Goal: Information Seeking & Learning: Learn about a topic

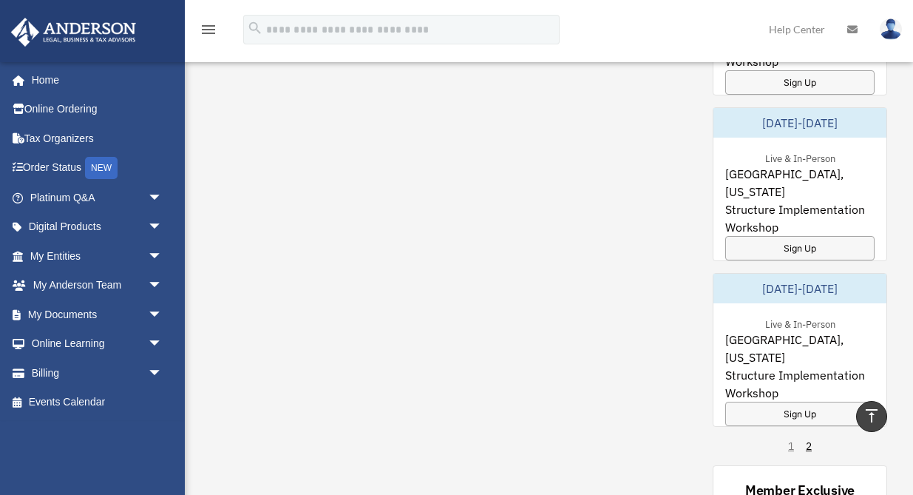
scroll to position [1152, 0]
click at [778, 235] on div "Sign Up" at bounding box center [799, 247] width 149 height 24
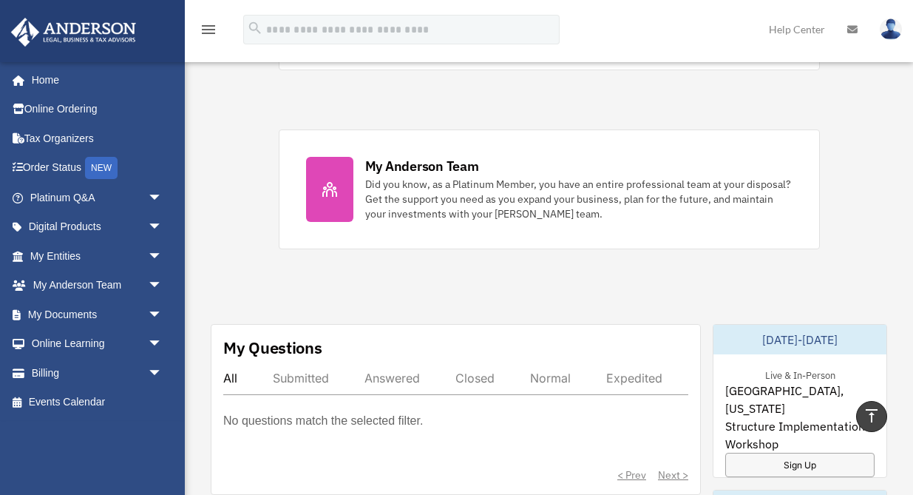
scroll to position [602, 0]
click at [148, 203] on span "arrow_drop_down" at bounding box center [163, 198] width 30 height 30
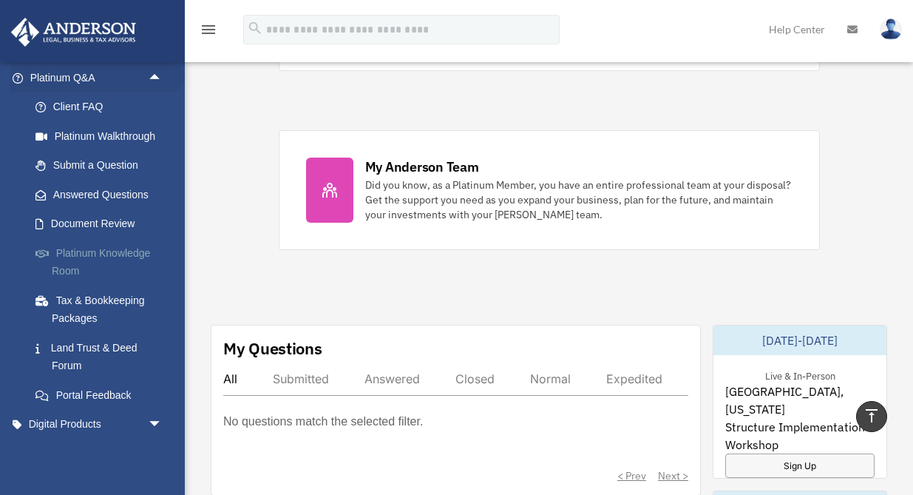
scroll to position [159, 0]
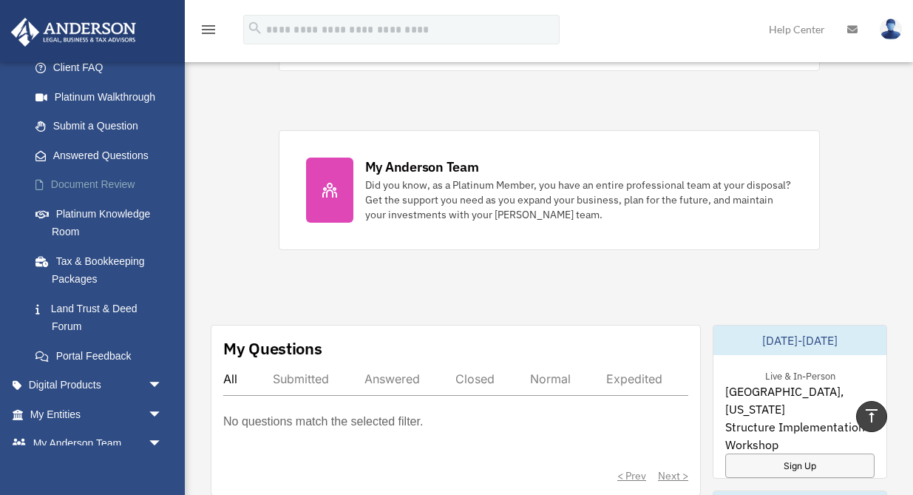
click at [123, 183] on link "Document Review" at bounding box center [103, 185] width 164 height 30
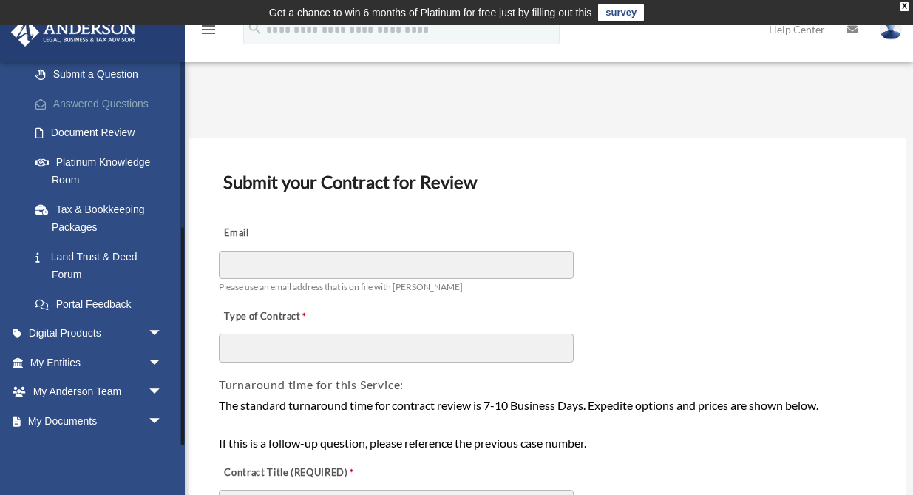
scroll to position [292, 0]
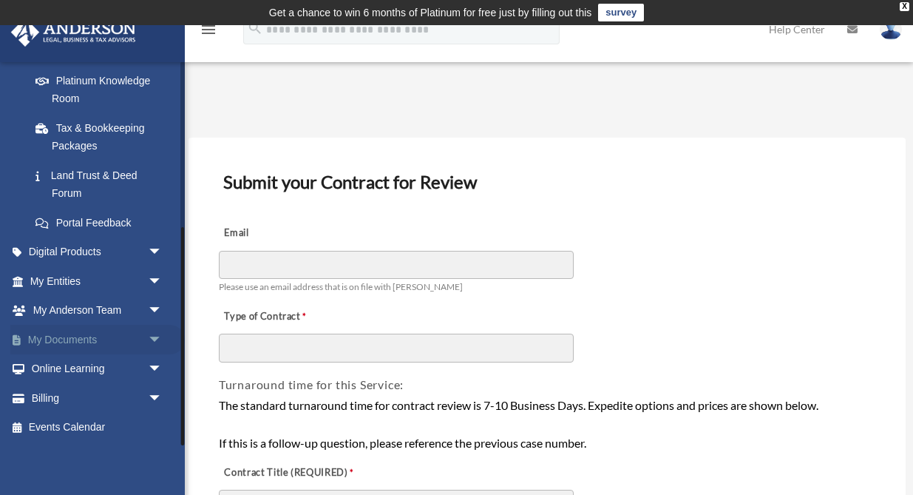
click at [155, 337] on span "arrow_drop_down" at bounding box center [163, 340] width 30 height 30
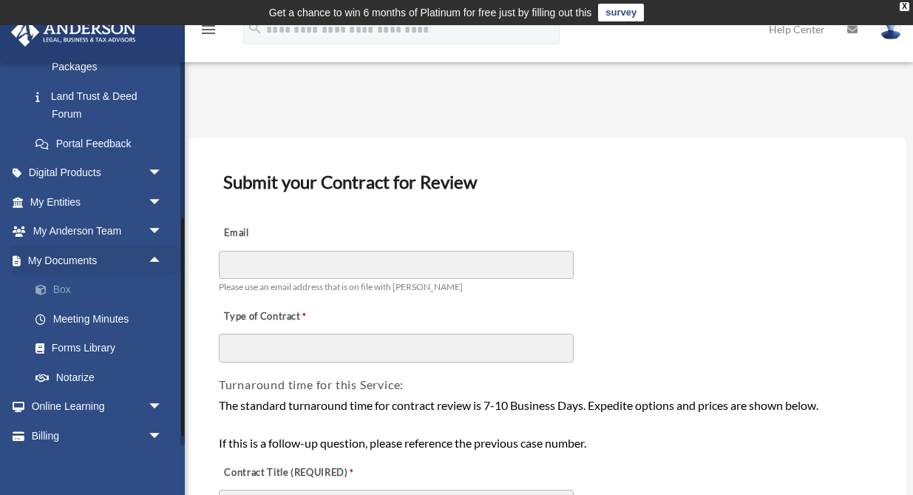
scroll to position [409, 0]
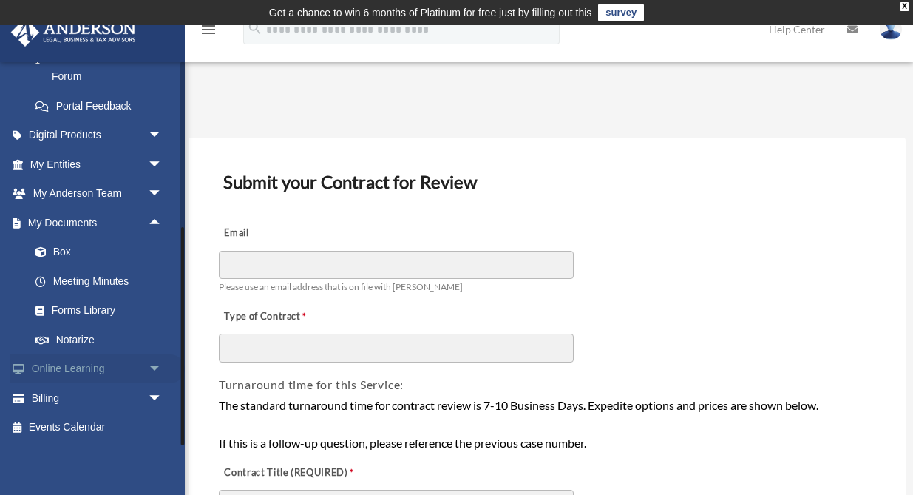
click at [155, 368] on span "arrow_drop_down" at bounding box center [163, 369] width 30 height 30
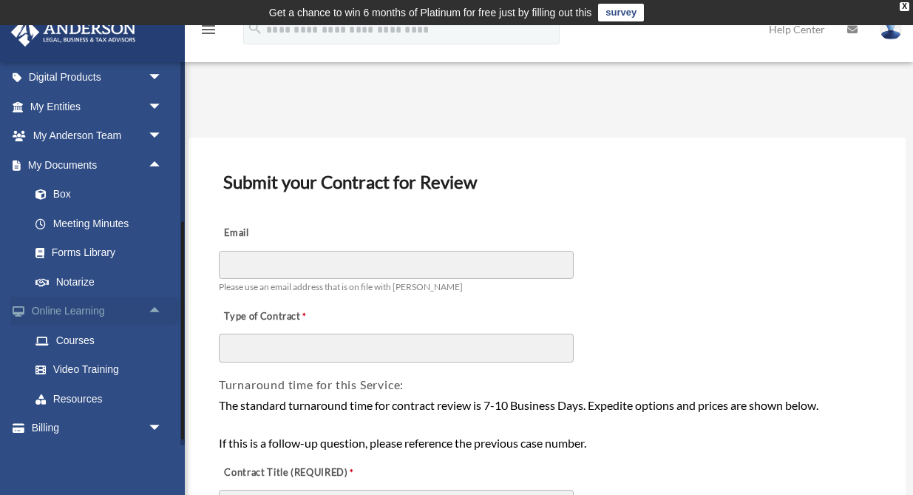
scroll to position [496, 0]
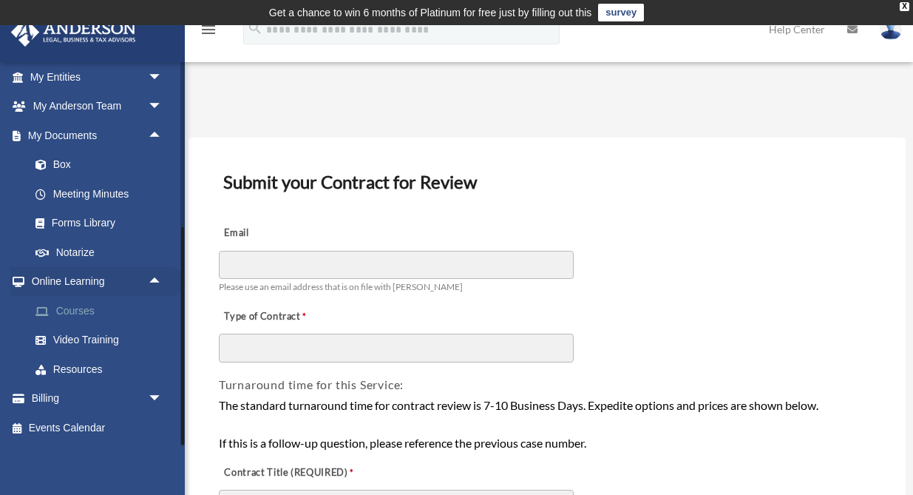
click at [96, 313] on link "Courses" at bounding box center [103, 311] width 164 height 30
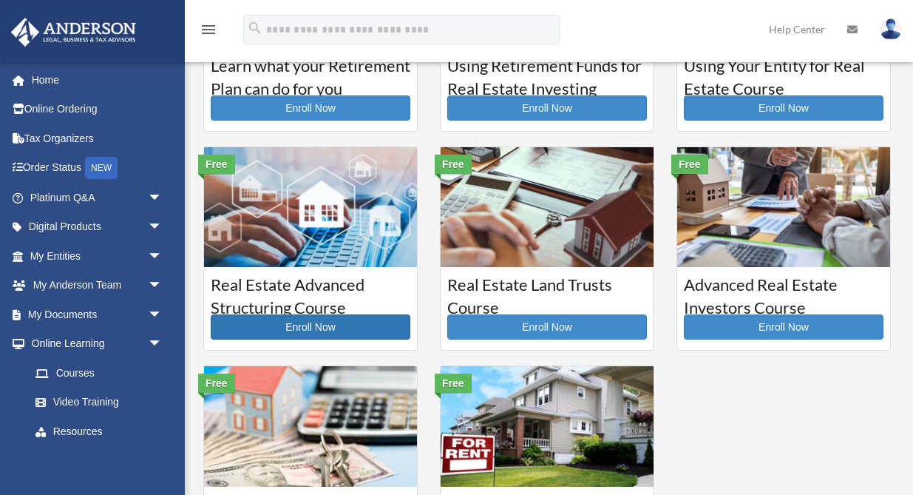
scroll to position [257, 0]
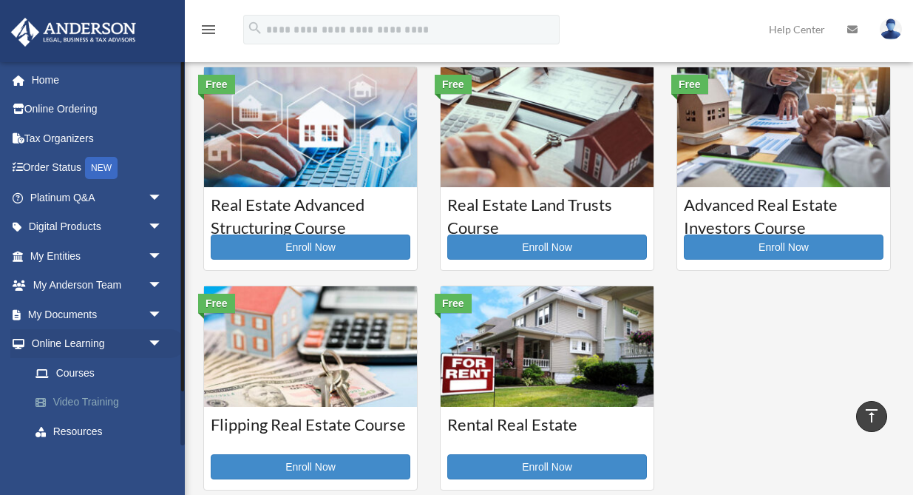
click link "Video Training"
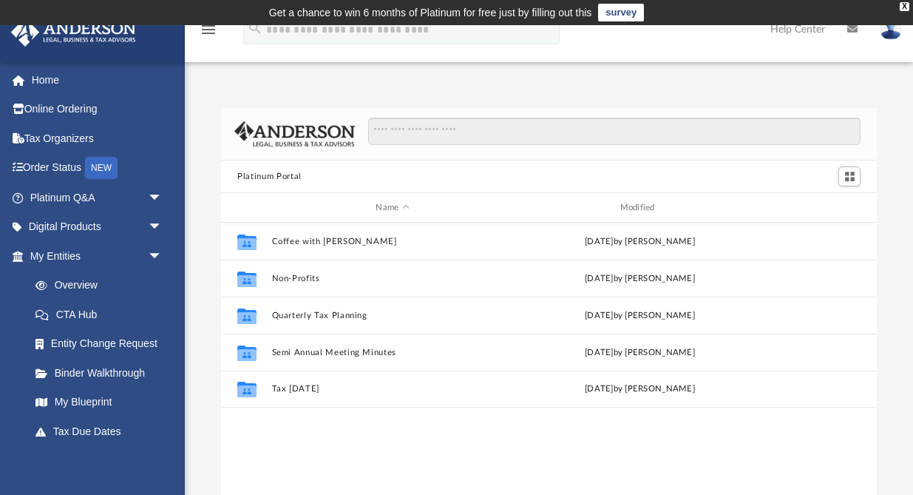
scroll to position [336, 655]
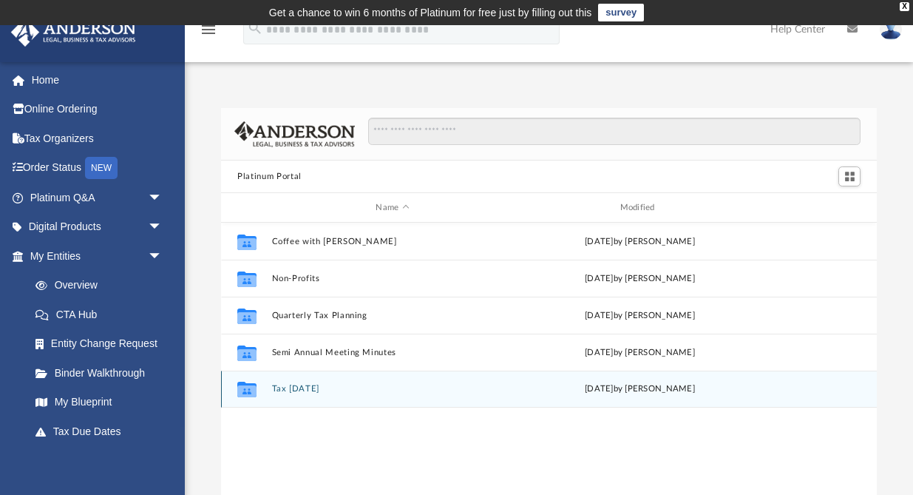
click at [248, 391] on icon "grid" at bounding box center [246, 391] width 19 height 12
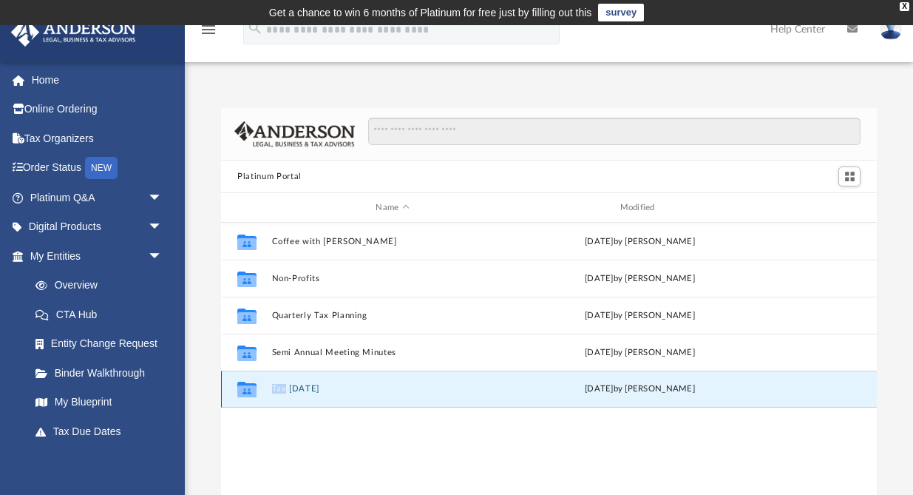
click at [310, 389] on button "Tax [DATE]" at bounding box center [392, 389] width 241 height 10
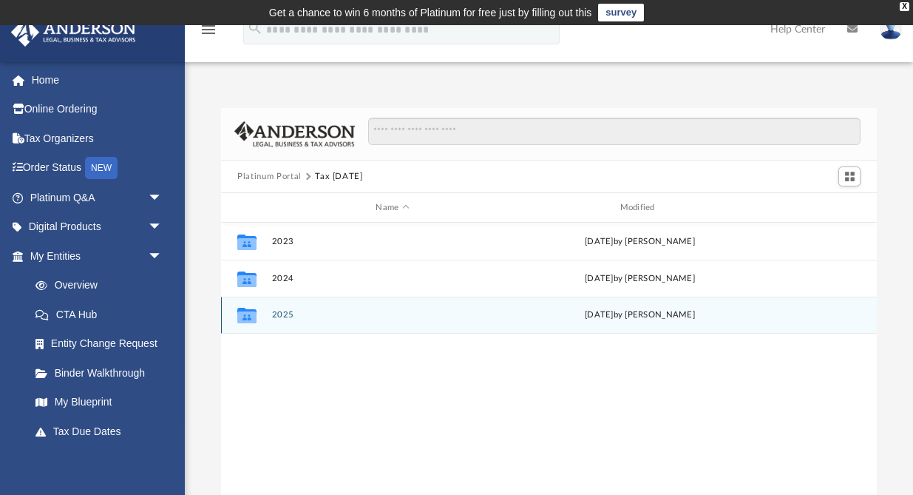
click at [284, 320] on div "Collaborated Folder 2025 Tue Aug 12 2025 by Zyan Treadwell" at bounding box center [549, 314] width 656 height 37
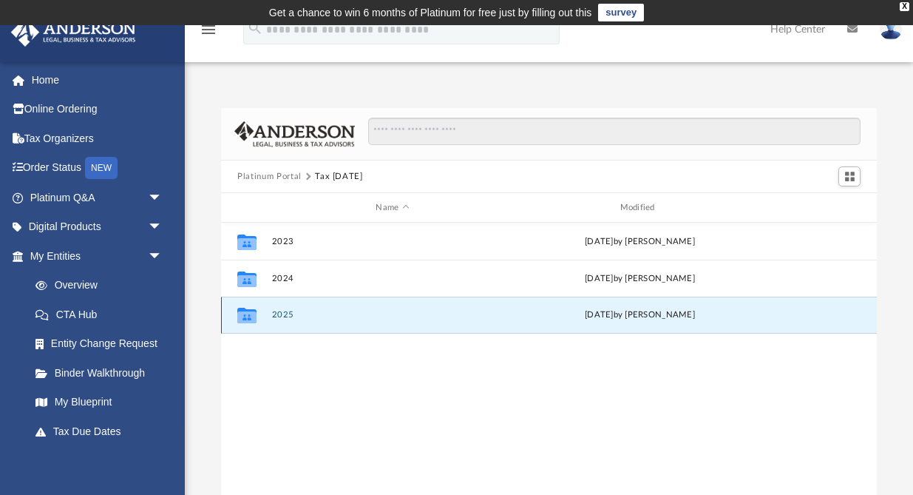
click at [251, 316] on icon "grid" at bounding box center [246, 317] width 19 height 12
click at [291, 314] on button "2025" at bounding box center [392, 315] width 241 height 10
click at [290, 315] on button "2025" at bounding box center [392, 315] width 241 height 10
click at [651, 313] on div "Tue Aug 12 2025 by Zyan Treadwell" at bounding box center [640, 314] width 241 height 13
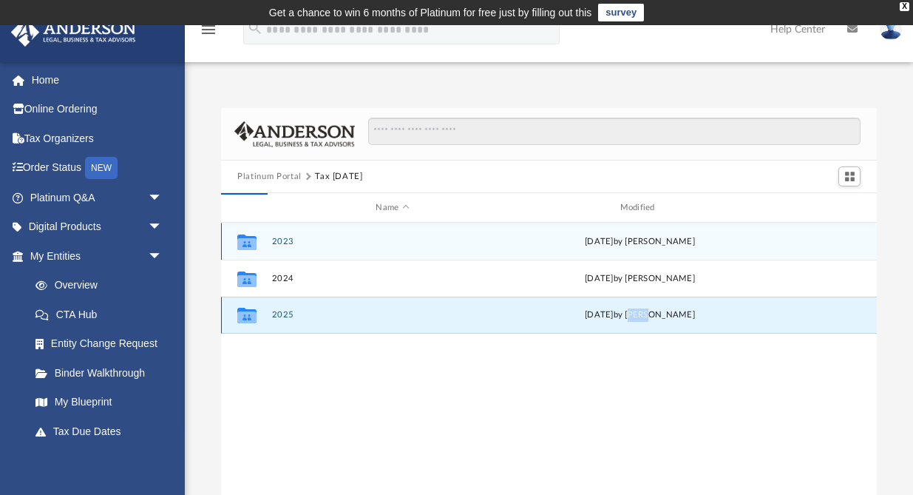
click at [651, 313] on div "Tue Aug 12 2025 by Zyan Treadwell" at bounding box center [640, 314] width 241 height 13
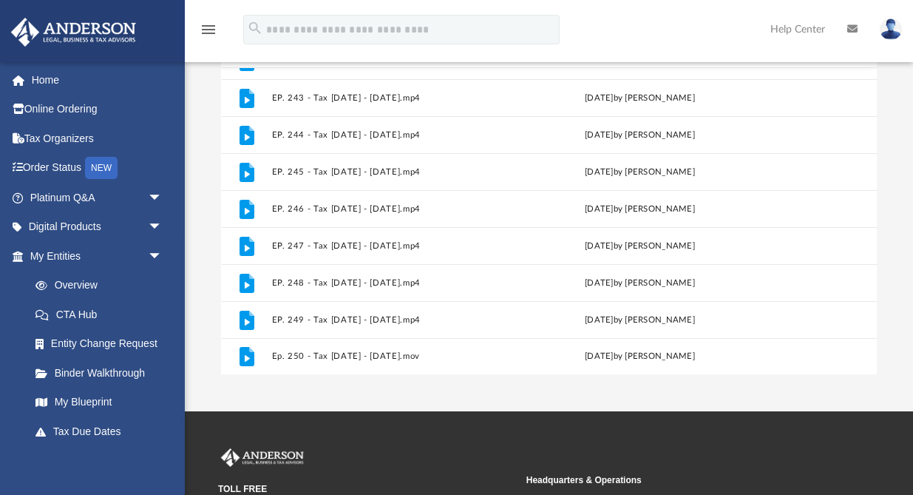
scroll to position [156, 0]
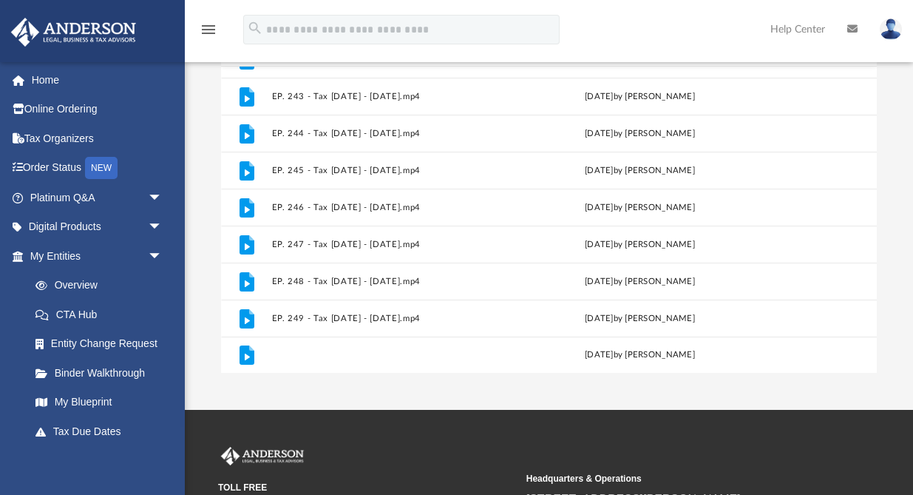
click at [434, 359] on button "Ep. 250 - Tax Tuesday - August 12th, 2025.mov" at bounding box center [392, 355] width 241 height 10
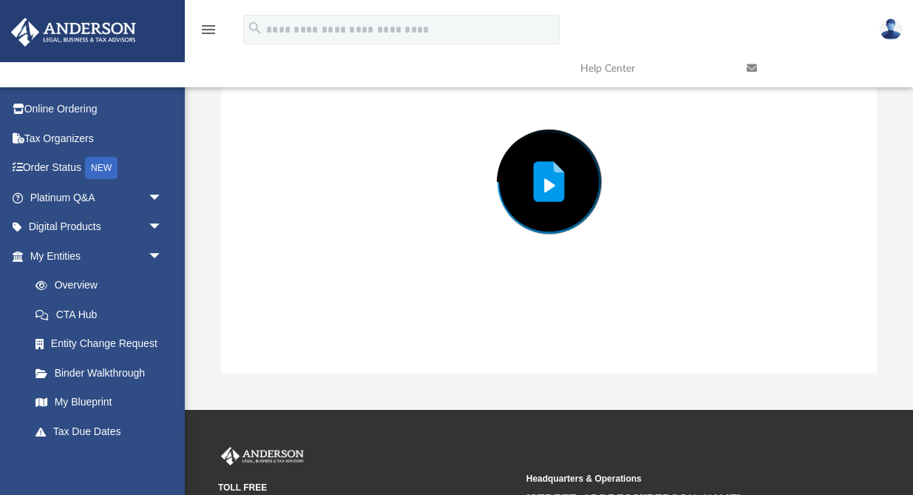
scroll to position [108, 0]
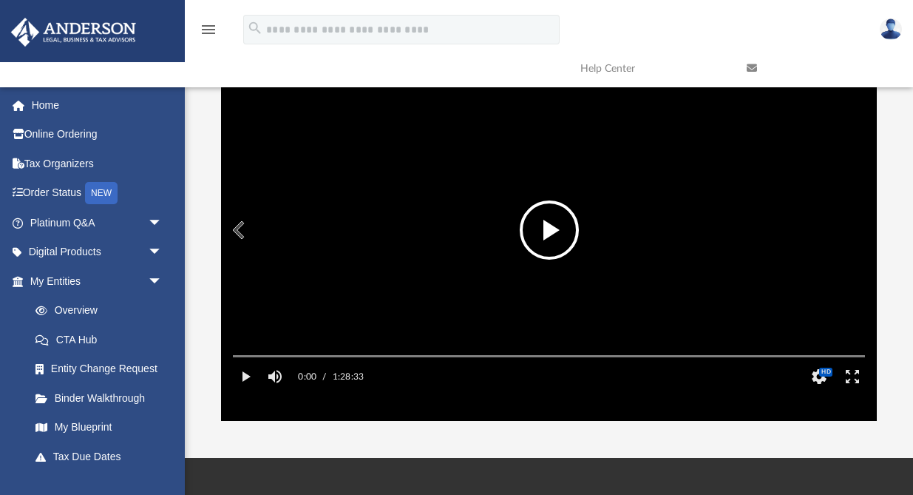
click at [545, 243] on button "File preview" at bounding box center [549, 229] width 59 height 59
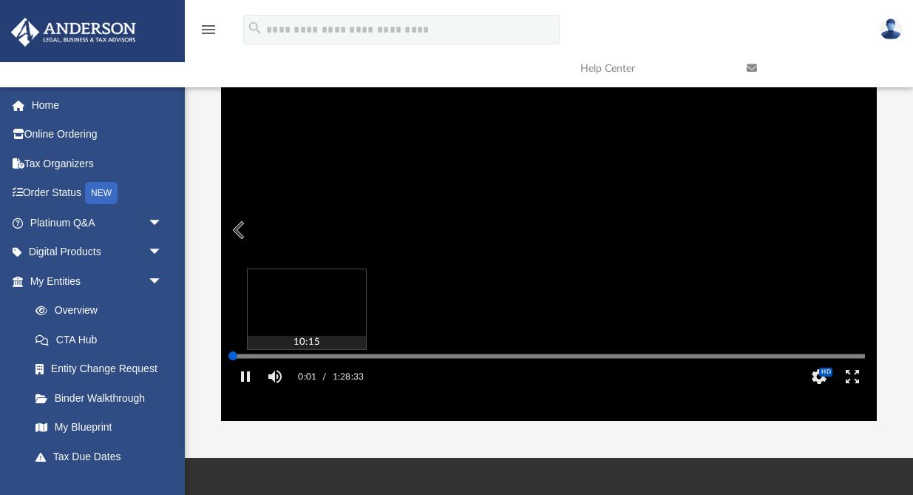
click at [306, 377] on div "Autoplay Disabled Speed Normal Quality Auto Subtitles/CC Off Audio Autoplay Dis…" at bounding box center [549, 229] width 656 height 381
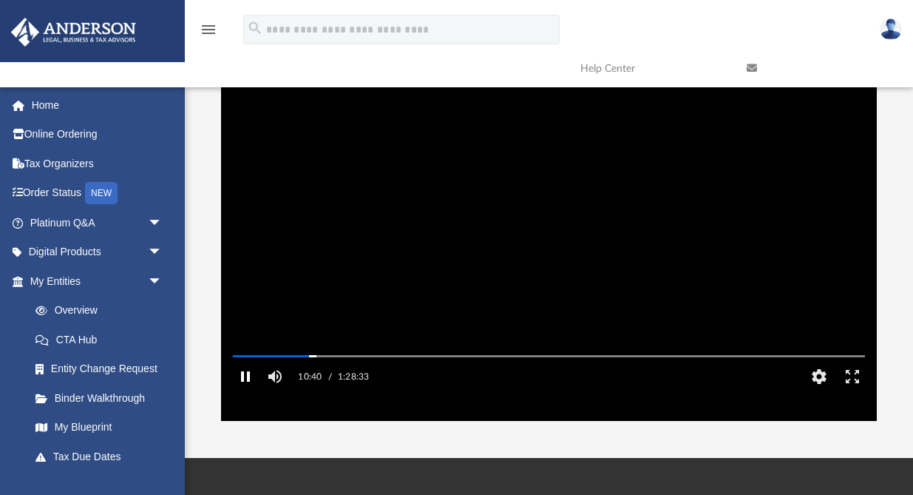
click at [251, 391] on button "Pause" at bounding box center [244, 376] width 33 height 30
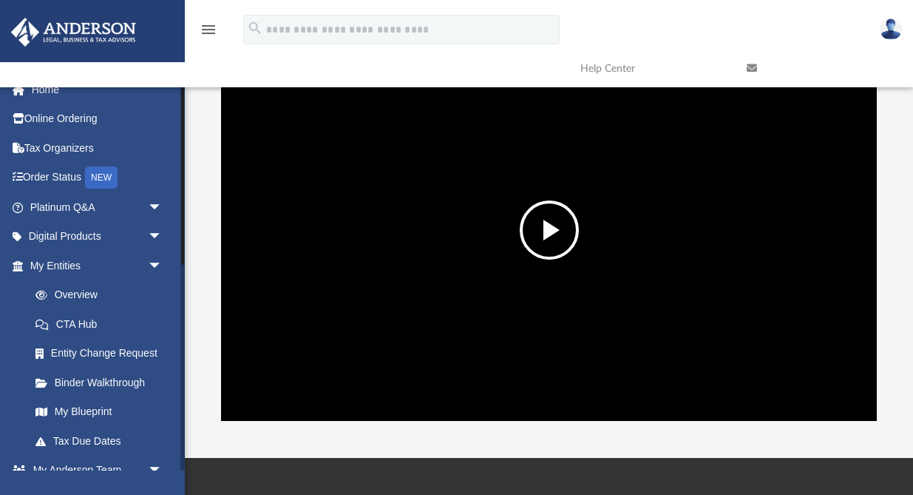
scroll to position [0, 0]
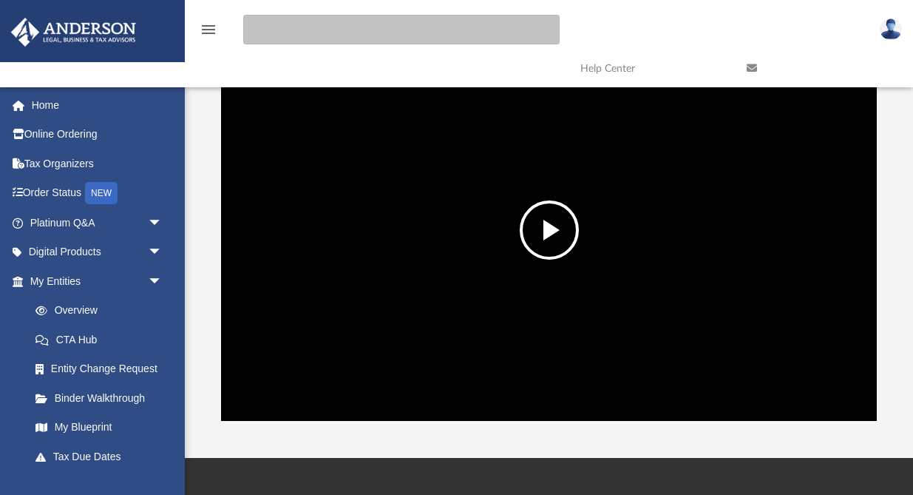
click at [327, 31] on input "search" at bounding box center [401, 30] width 316 height 30
type input "*****"
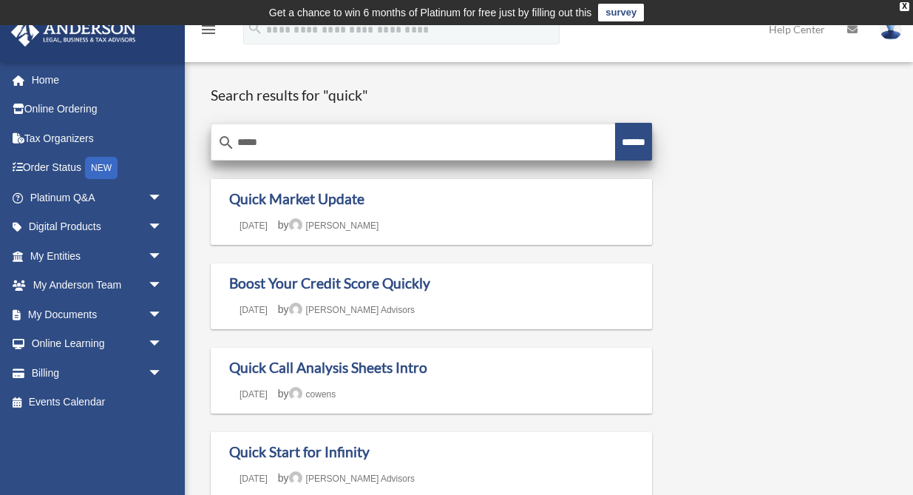
click at [309, 135] on input "*****" at bounding box center [413, 142] width 404 height 35
type input "****"
click at [615, 123] on input "******" at bounding box center [633, 142] width 37 height 38
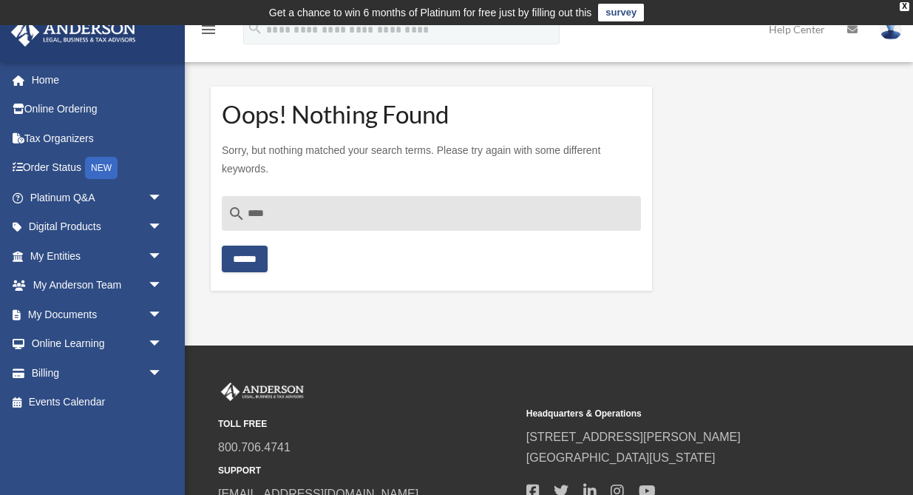
drag, startPoint x: 296, startPoint y: 201, endPoint x: 226, endPoint y: 222, distance: 72.7
click at [226, 222] on input "****" at bounding box center [431, 213] width 419 height 35
type input "*"
type input "**********"
click at [222, 245] on input "******" at bounding box center [245, 258] width 46 height 27
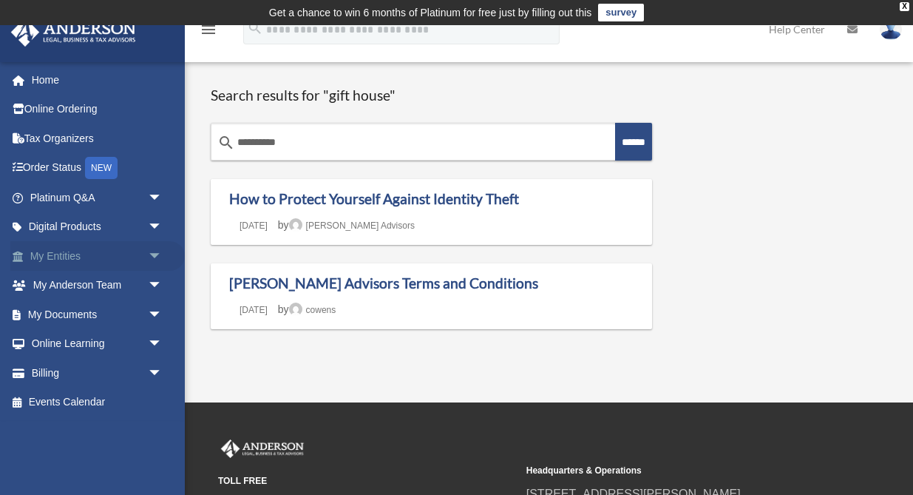
click at [157, 254] on span "arrow_drop_down" at bounding box center [163, 256] width 30 height 30
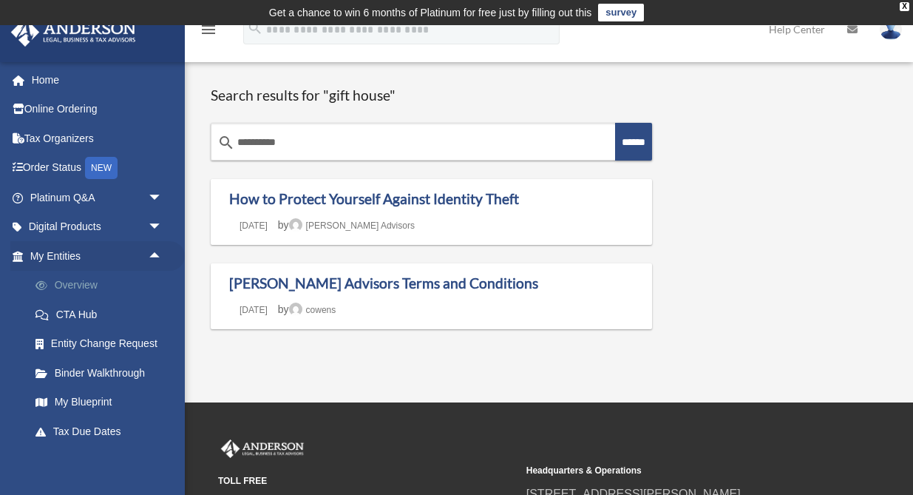
click at [86, 278] on link "Overview" at bounding box center [103, 286] width 164 height 30
click at [83, 287] on link "Overview" at bounding box center [103, 286] width 164 height 30
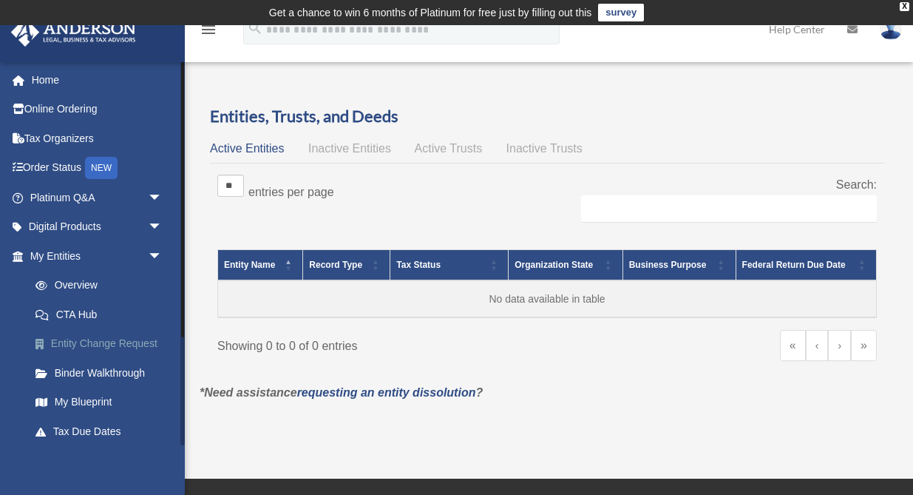
click at [116, 350] on link "Entity Change Request" at bounding box center [103, 344] width 164 height 30
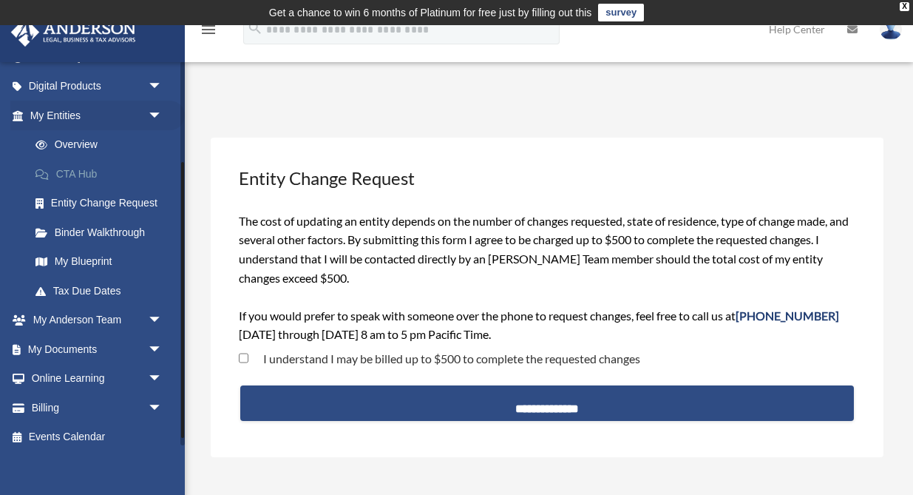
scroll to position [140, 0]
click at [157, 89] on span "arrow_drop_down" at bounding box center [163, 87] width 30 height 30
